Goal: Contribute content

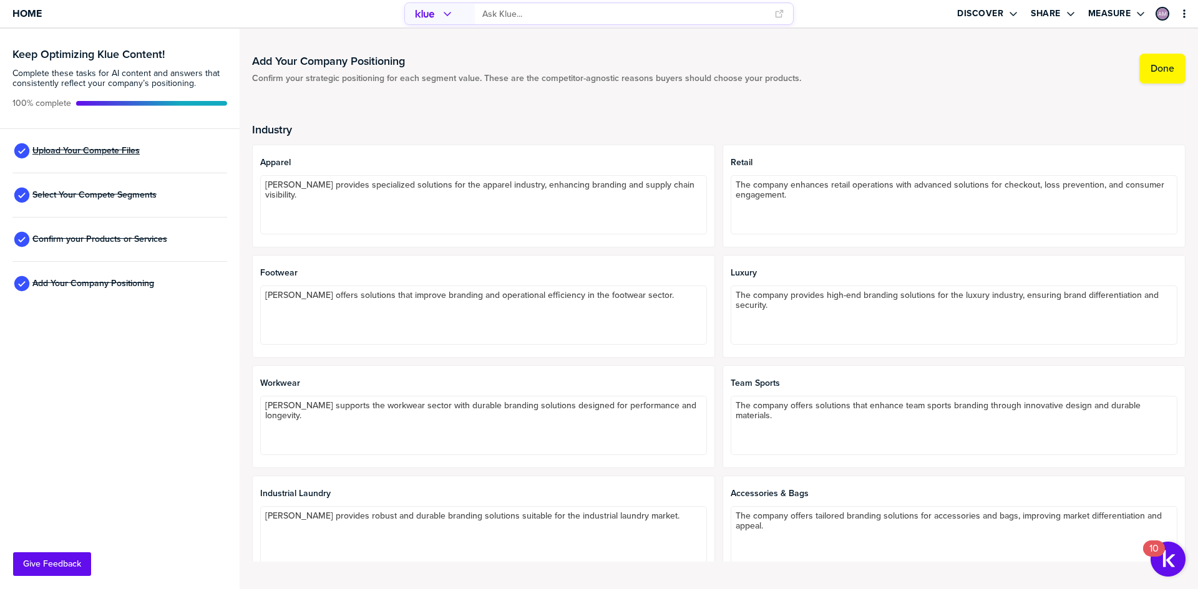
click at [109, 146] on span "Upload Your Compete Files" at bounding box center [85, 151] width 107 height 10
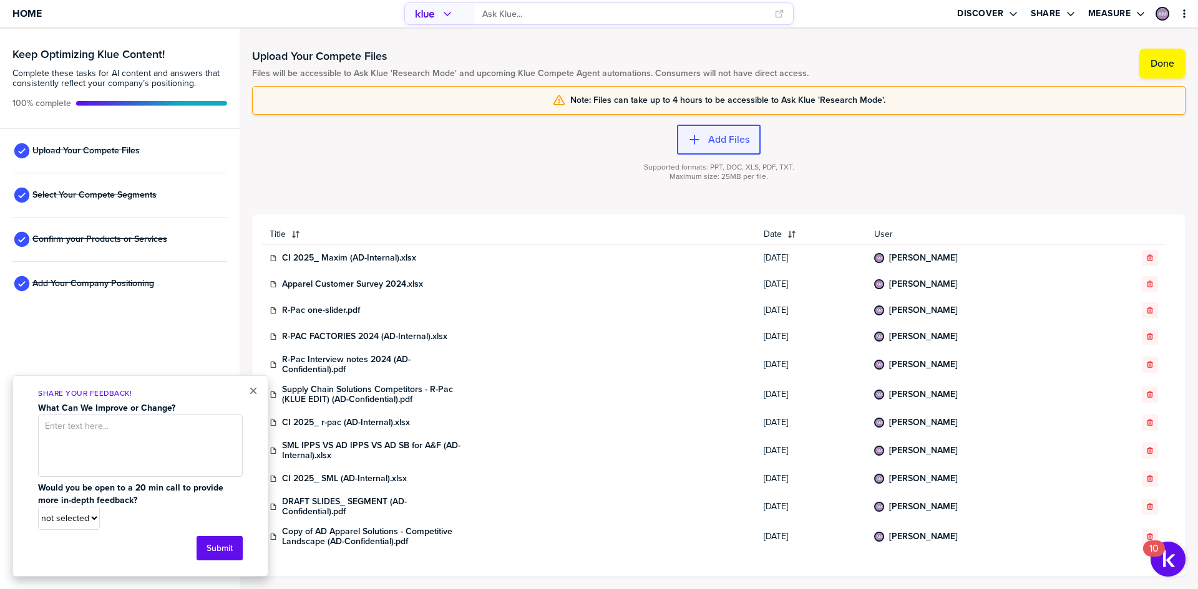
click at [725, 141] on label "Add Files" at bounding box center [728, 139] width 41 height 12
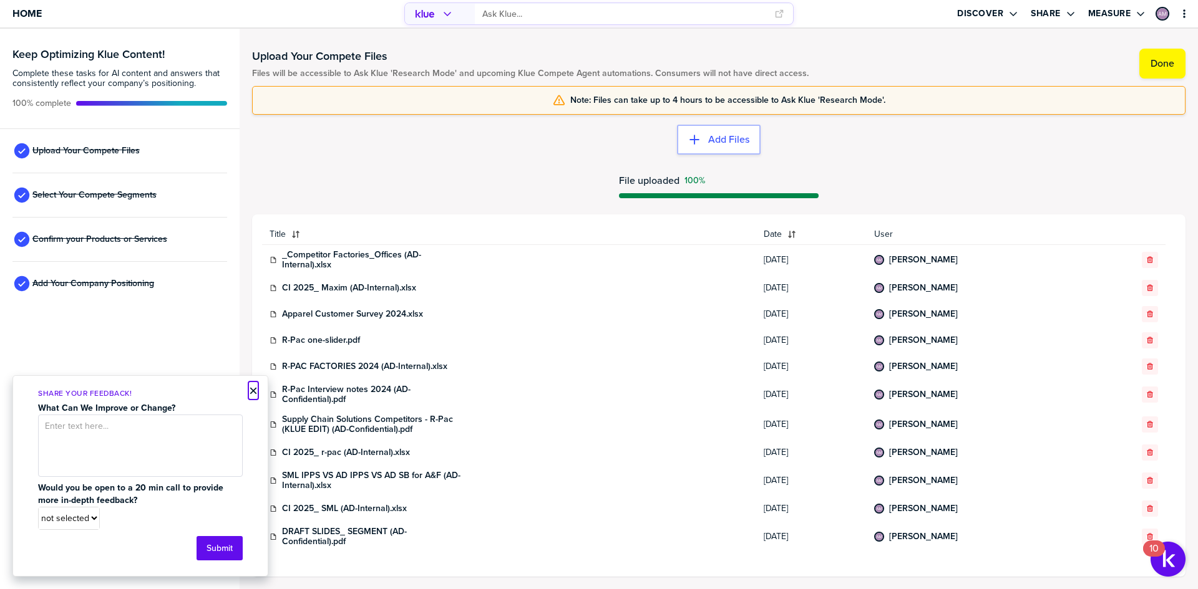
click at [250, 391] on button "×" at bounding box center [253, 391] width 9 height 15
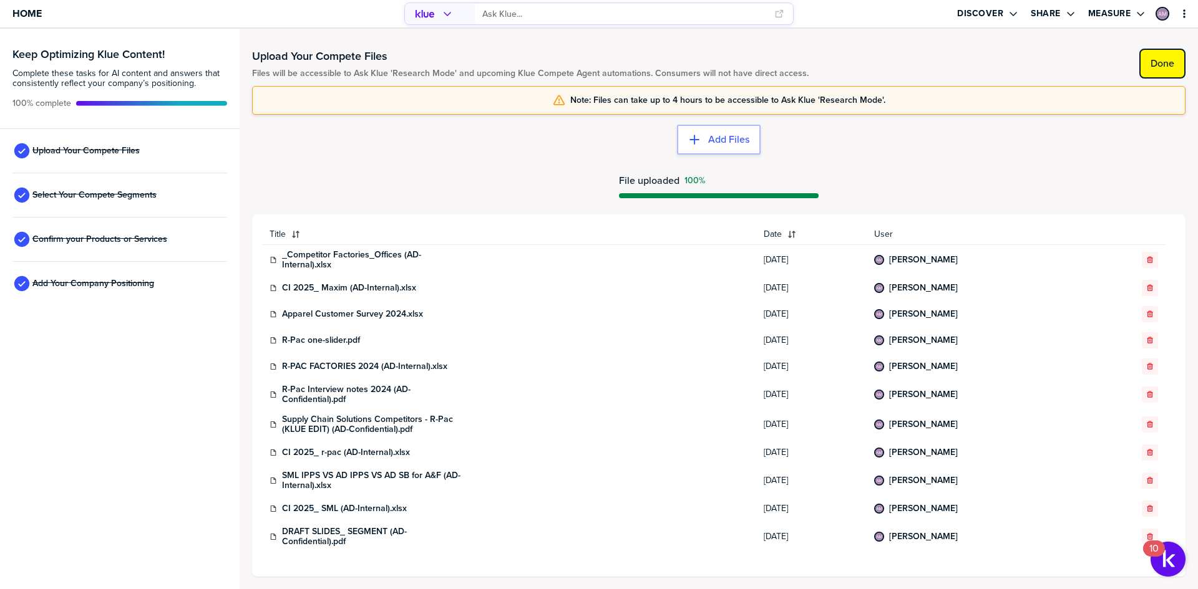
click at [1173, 67] on label "Done" at bounding box center [1162, 63] width 24 height 12
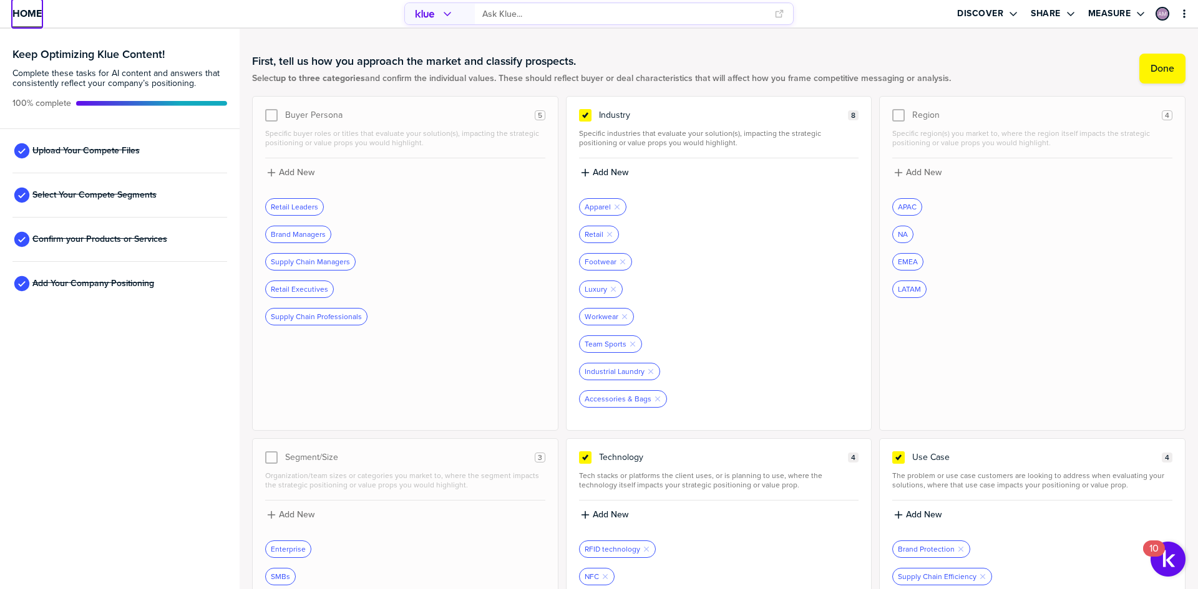
click at [38, 12] on span "Home" at bounding box center [26, 13] width 29 height 11
